Goal: Task Accomplishment & Management: Use online tool/utility

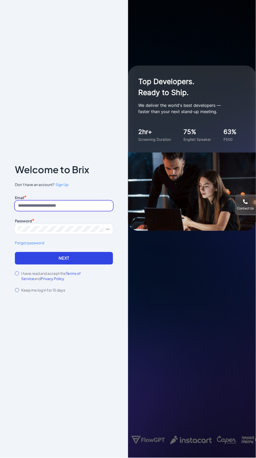
click at [32, 211] on input at bounding box center [64, 206] width 98 height 10
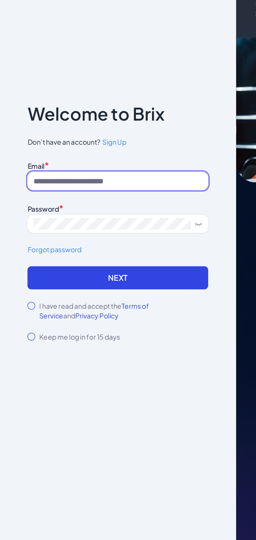
click at [32, 249] on input at bounding box center [64, 247] width 98 height 10
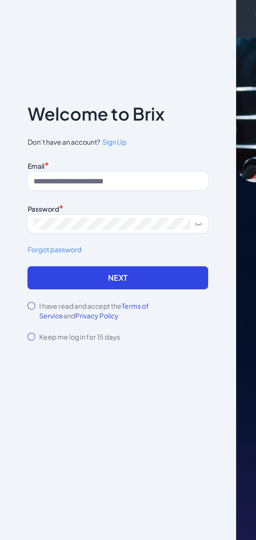
click at [80, 238] on div "Email *" at bounding box center [64, 237] width 98 height 7
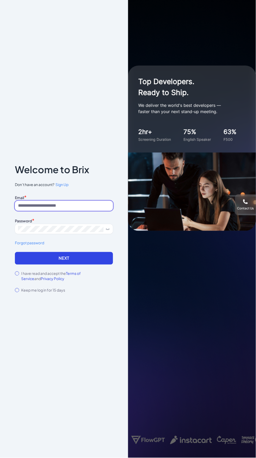
click at [53, 211] on input at bounding box center [64, 206] width 98 height 10
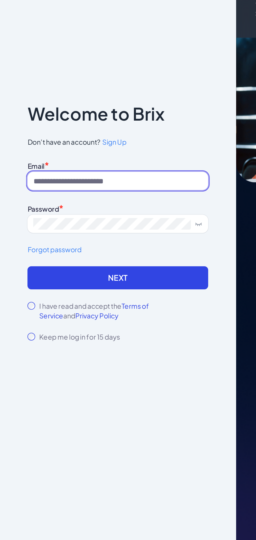
click at [27, 248] on input at bounding box center [64, 247] width 98 height 10
click at [88, 248] on input at bounding box center [64, 247] width 98 height 10
click at [87, 249] on input at bounding box center [64, 247] width 98 height 10
click at [91, 247] on input at bounding box center [64, 247] width 98 height 10
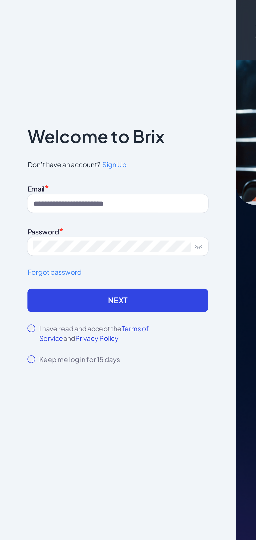
click at [127, 293] on div "Notice To proceed, please agree to the Terms of Service and Privary Policy . Ca…" at bounding box center [64, 270] width 128 height 540
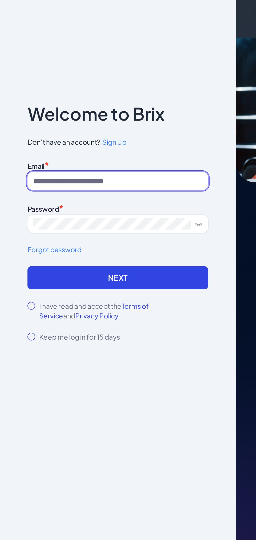
type input "*"
type input "**********"
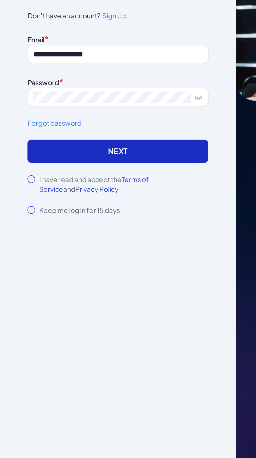
click at [79, 265] on button "Next" at bounding box center [64, 258] width 98 height 13
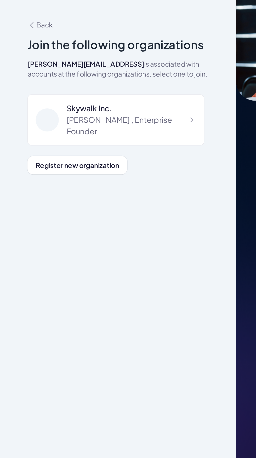
click at [5, 285] on div "**********" at bounding box center [64, 229] width 128 height 458
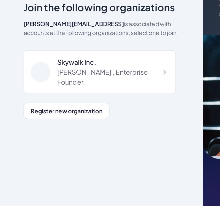
scroll to position [12, 0]
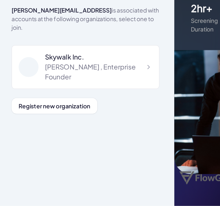
click at [87, 122] on div "Skywalk Inc. Jackie , Enterprise Founder" at bounding box center [53, 119] width 93 height 28
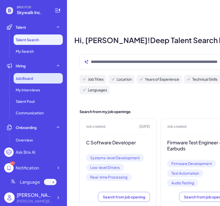
click at [21, 79] on span "Job Board" at bounding box center [24, 78] width 17 height 5
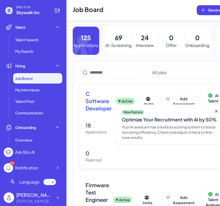
click at [101, 104] on span "C Software Developer" at bounding box center [98, 101] width 26 height 22
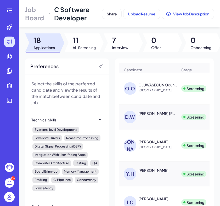
click at [124, 44] on span "7" at bounding box center [120, 40] width 16 height 9
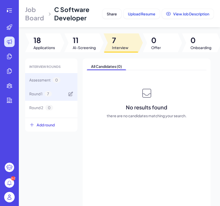
click at [38, 95] on span "Round 1" at bounding box center [35, 93] width 13 height 5
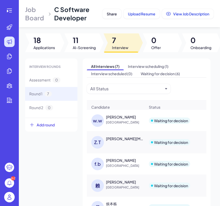
click at [129, 124] on span "[GEOGRAPHIC_DATA]" at bounding box center [125, 122] width 39 height 5
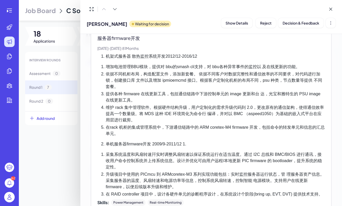
scroll to position [1064, 0]
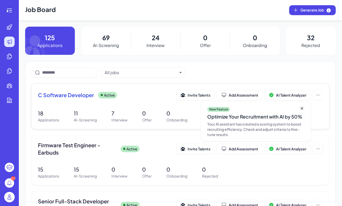
click at [62, 93] on span "C Software Developer" at bounding box center [66, 94] width 56 height 7
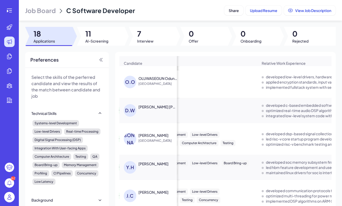
click at [163, 37] on div at bounding box center [153, 36] width 48 height 19
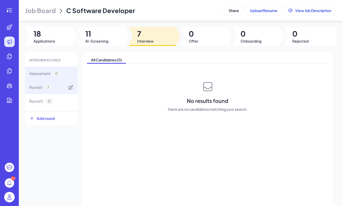
click at [39, 85] on span "Round 1" at bounding box center [35, 87] width 13 height 5
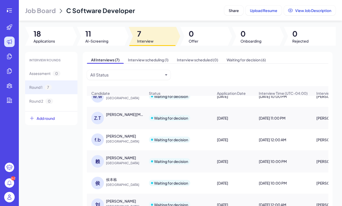
click at [99, 141] on div "f.b" at bounding box center [97, 140] width 13 height 13
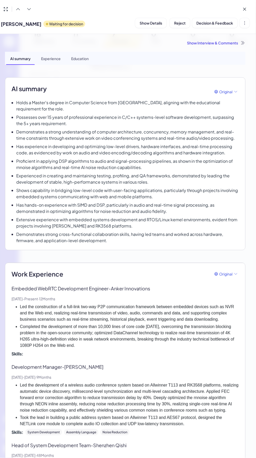
scroll to position [58, 0]
